Goal: Download file/media

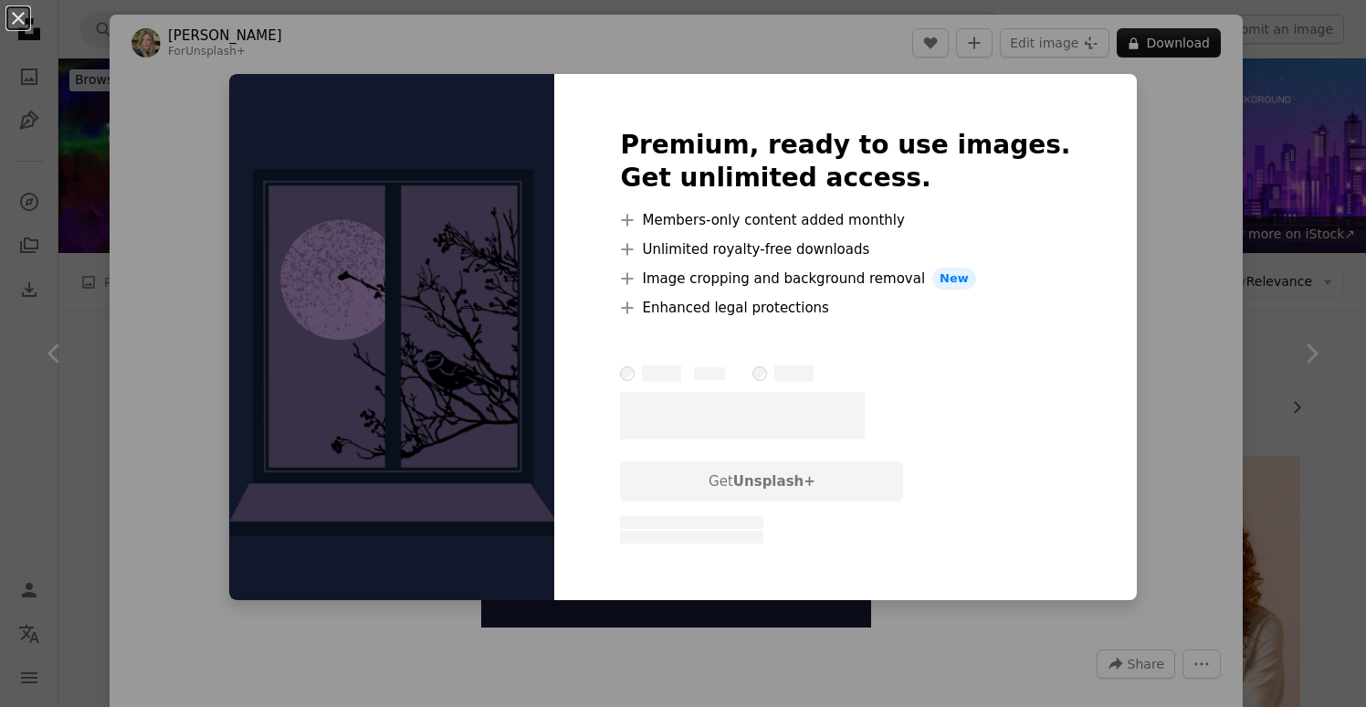
scroll to position [3237, 0]
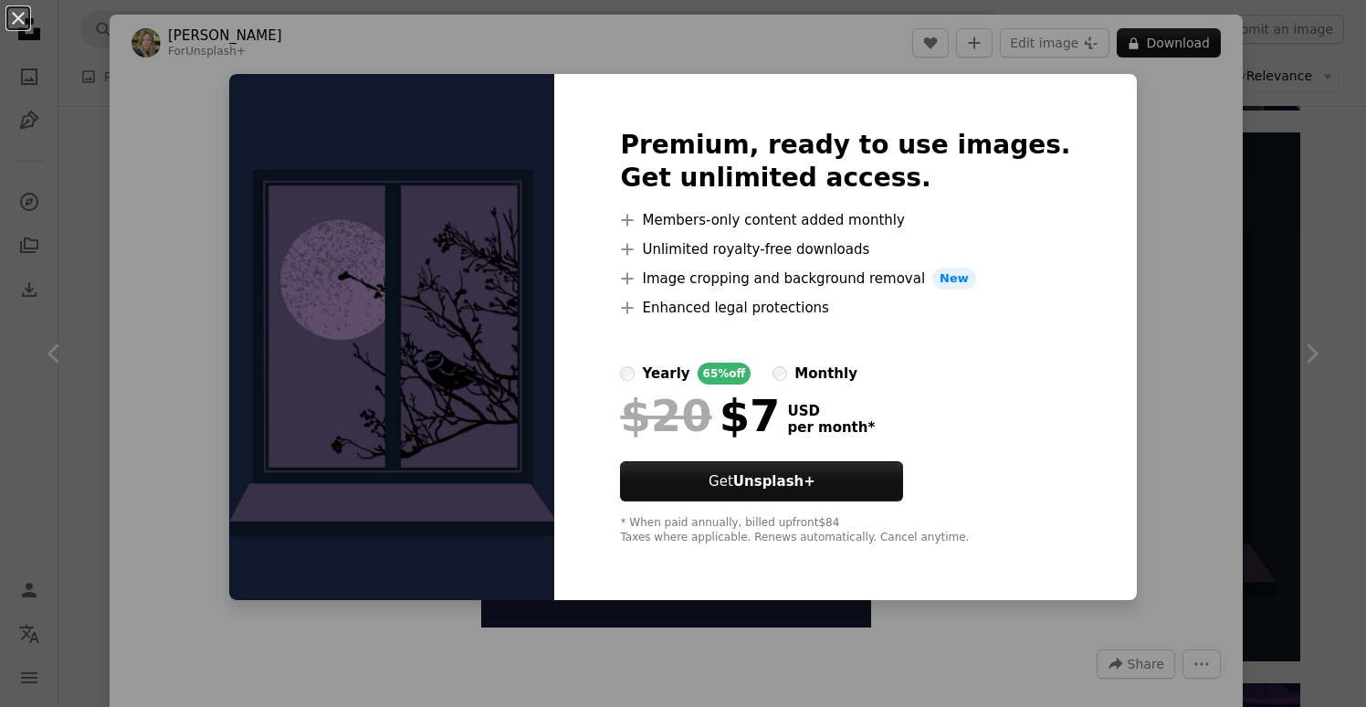
click at [1149, 288] on div "An X shape Premium, ready to use images. Get unlimited access. A plus sign Memb…" at bounding box center [683, 353] width 1366 height 707
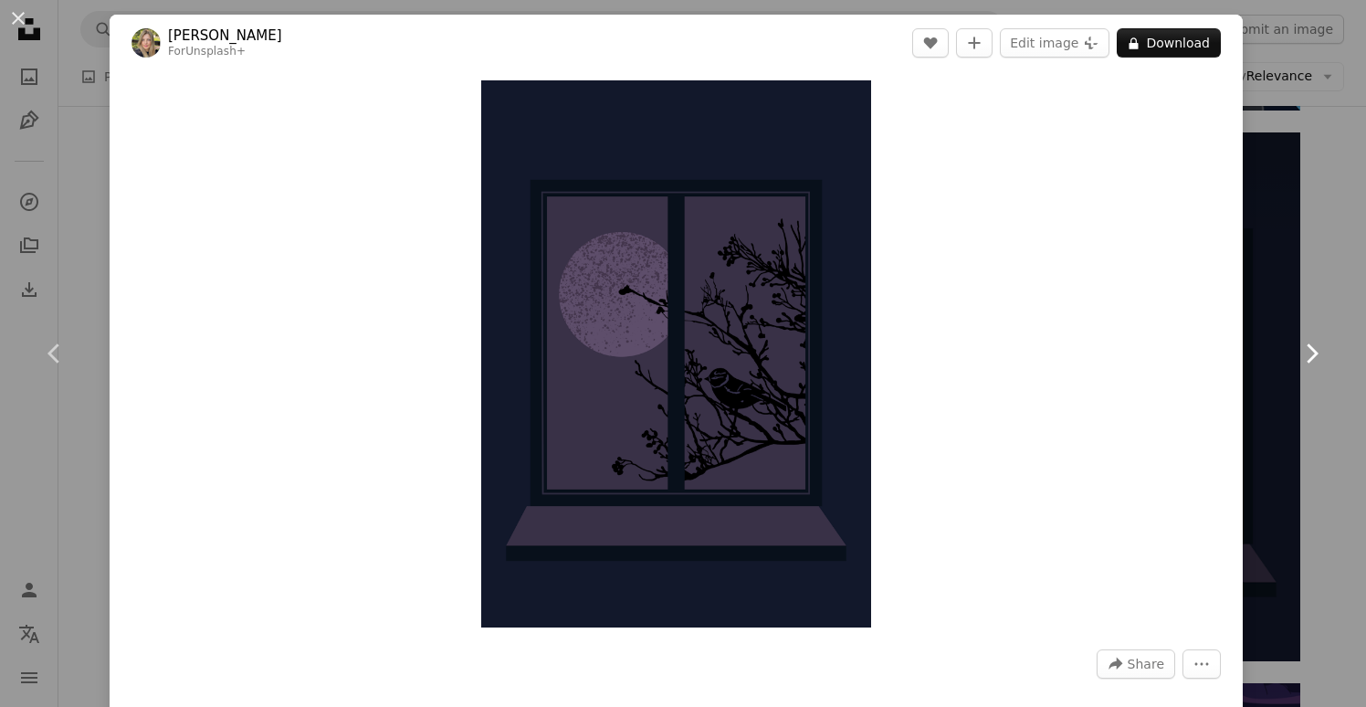
click at [1314, 276] on link "Chevron right" at bounding box center [1311, 353] width 110 height 175
